Goal: Information Seeking & Learning: Learn about a topic

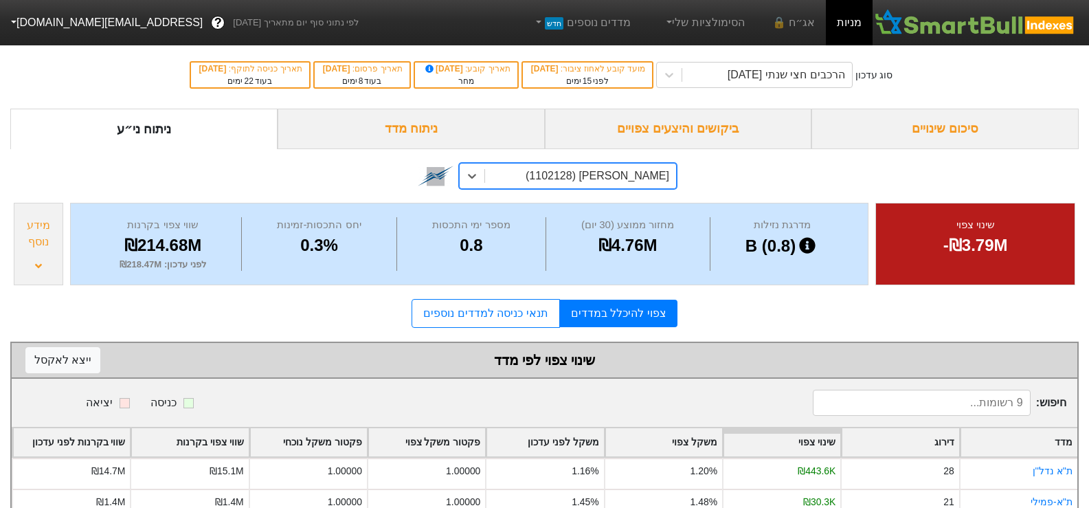
click at [968, 133] on div "סיכום שינויים" at bounding box center [945, 129] width 267 height 41
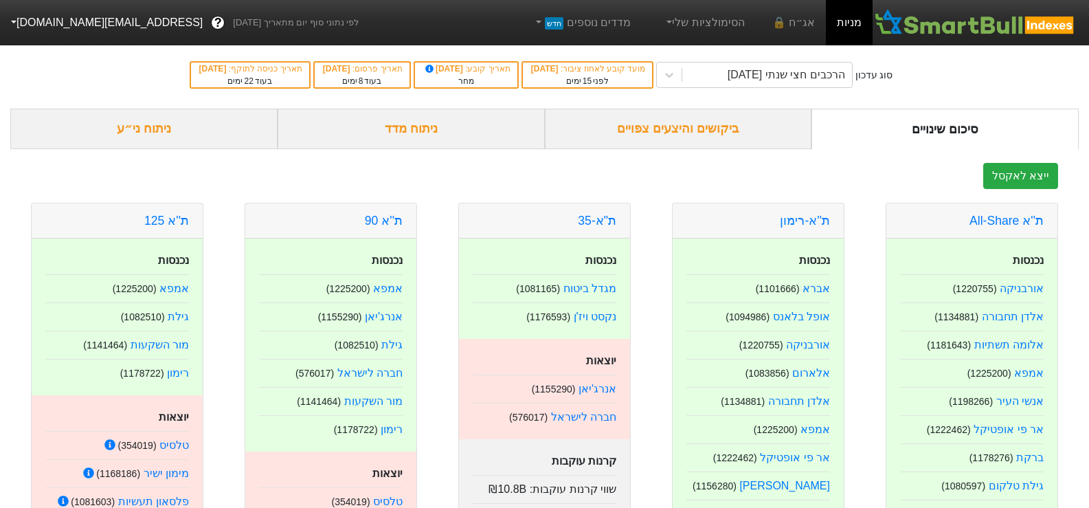
click at [151, 131] on div "ניתוח ני״ע" at bounding box center [143, 129] width 267 height 41
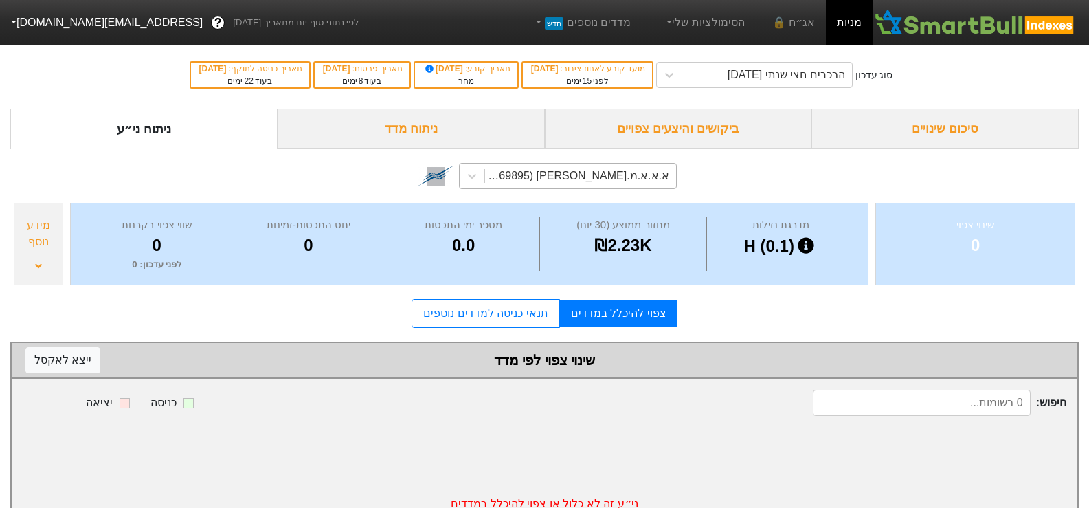
click at [648, 170] on div "א.א.א.מ.[PERSON_NAME] (1169895)" at bounding box center [577, 176] width 186 height 16
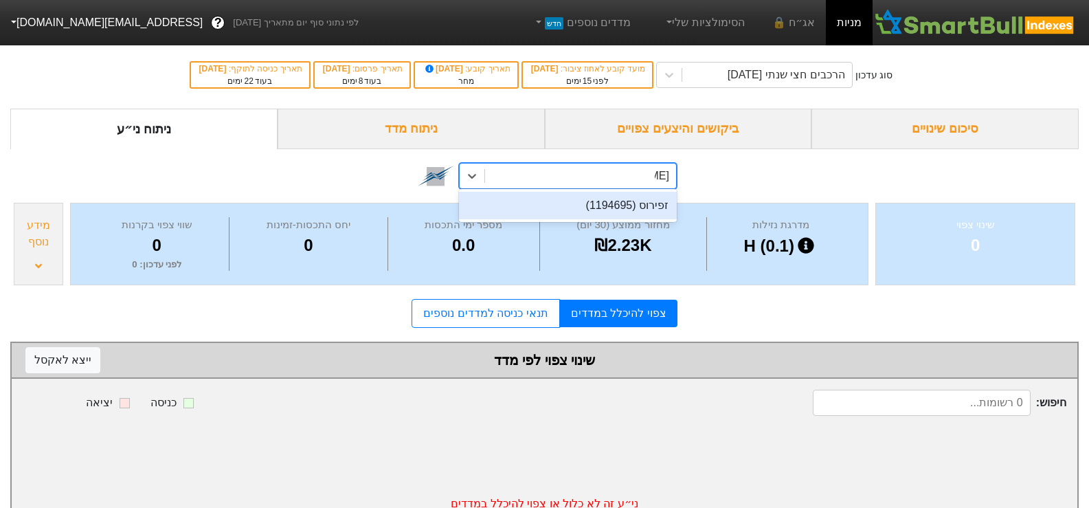
type input "זפיר"
click at [633, 212] on div "זפירוס (1194695)" at bounding box center [568, 205] width 218 height 27
